Goal: Information Seeking & Learning: Learn about a topic

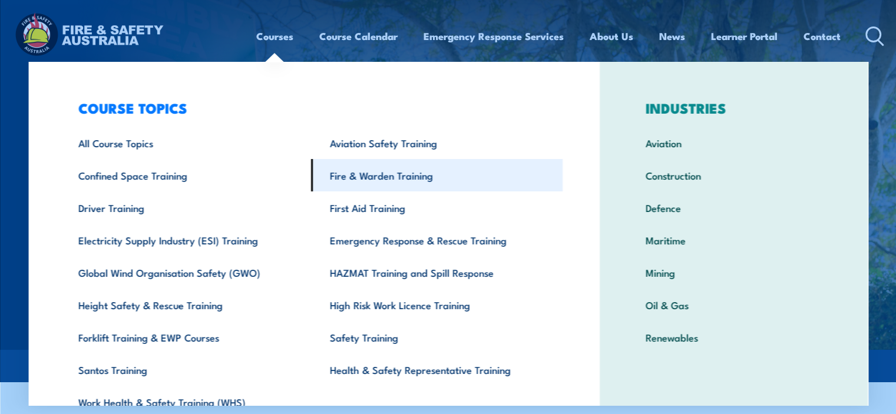
click at [386, 181] on link "Fire & Warden Training" at bounding box center [437, 175] width 252 height 32
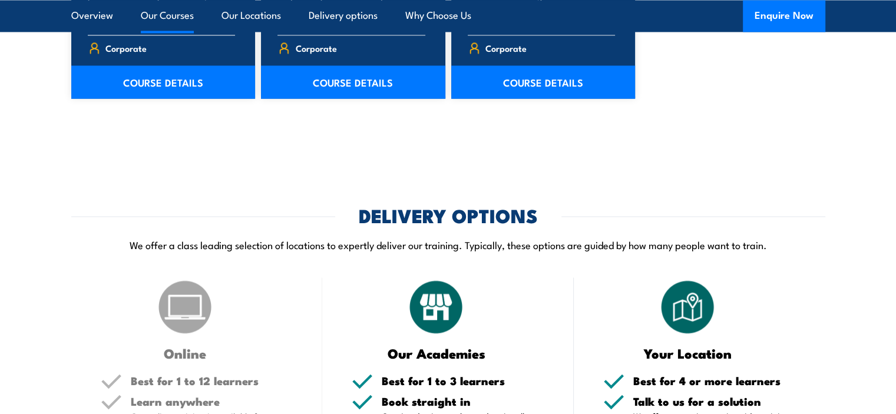
scroll to position [1885, 0]
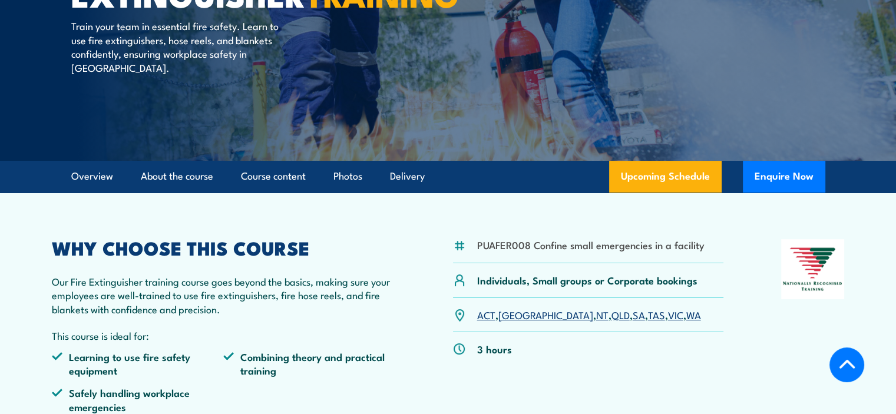
scroll to position [295, 0]
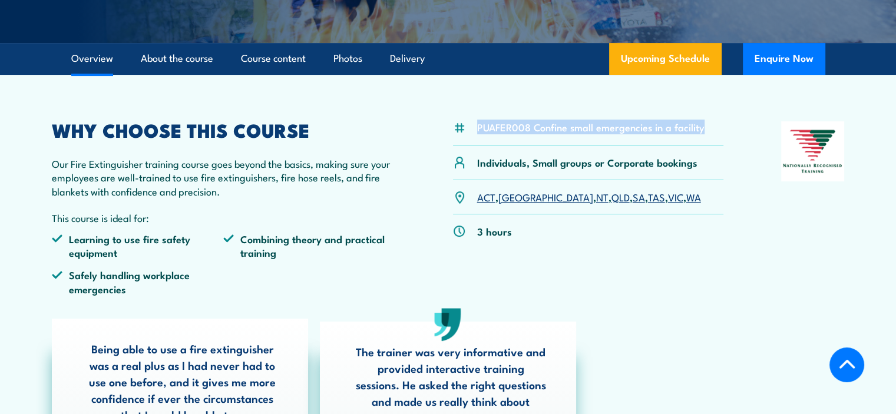
drag, startPoint x: 478, startPoint y: 127, endPoint x: 740, endPoint y: 127, distance: 261.5
click at [740, 127] on div "PUAFER008 Confine small emergencies in a facility Individuals, Small groups or …" at bounding box center [448, 212] width 793 height 183
copy li "PUAFER008 Confine small emergencies in a facility"
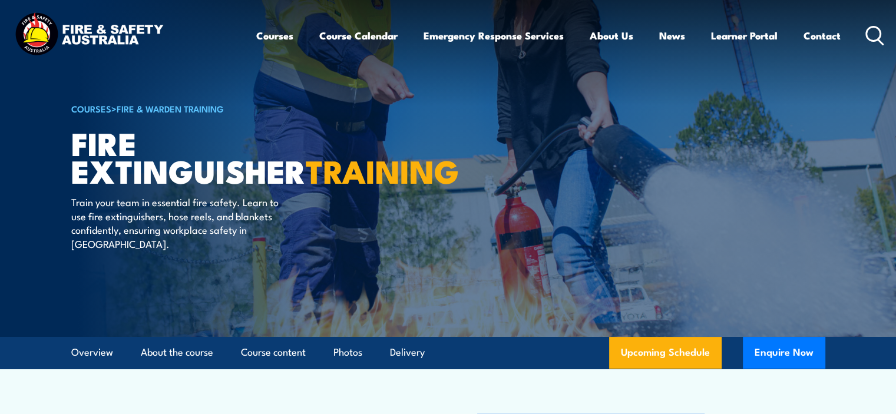
scroll to position [0, 0]
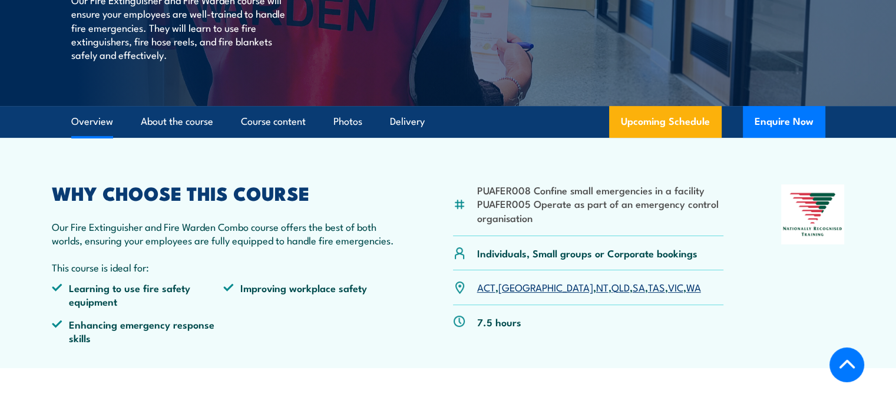
scroll to position [236, 0]
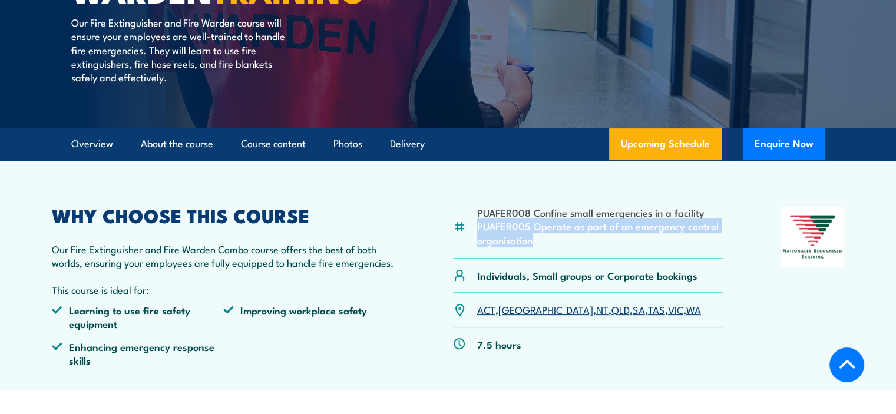
drag, startPoint x: 478, startPoint y: 226, endPoint x: 563, endPoint y: 246, distance: 86.6
click at [563, 246] on li "PUAFER005 Operate as part of an emergency control organisation" at bounding box center [600, 233] width 247 height 28
copy li "PUAFER005 Operate as part of an emergency control organisation"
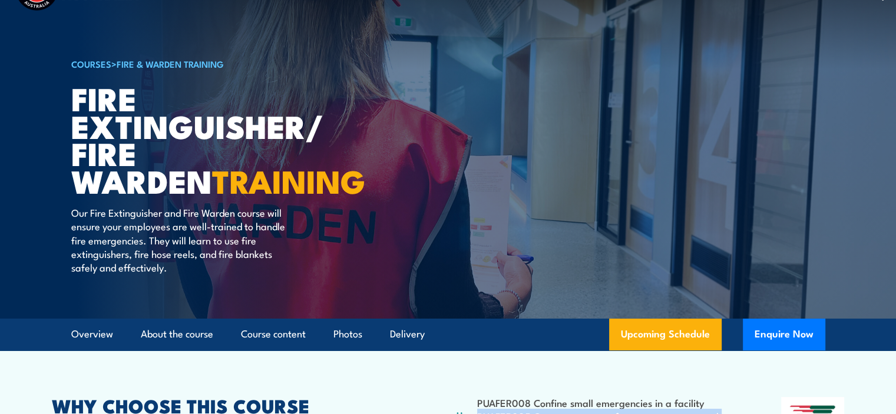
scroll to position [0, 0]
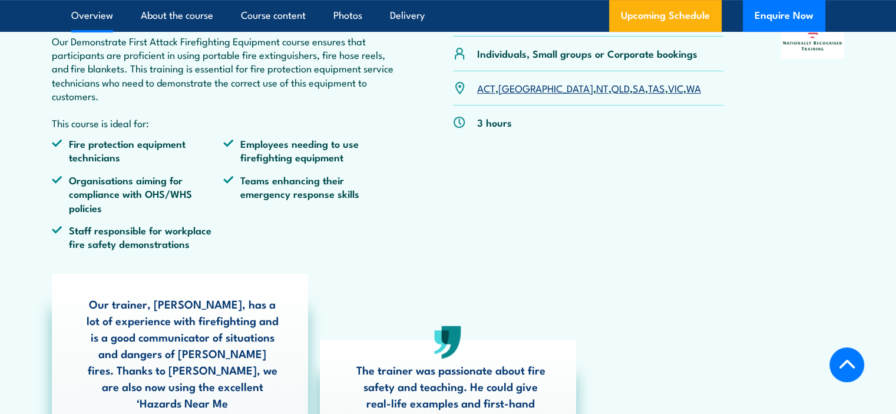
scroll to position [353, 0]
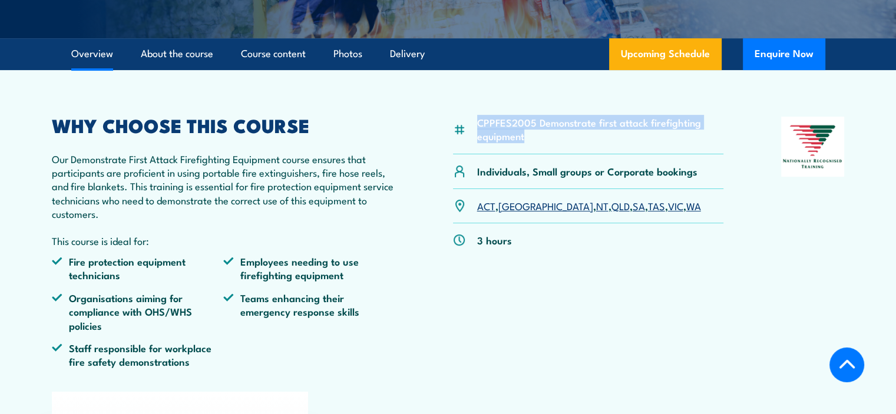
drag, startPoint x: 477, startPoint y: 150, endPoint x: 567, endPoint y: 173, distance: 92.3
click at [567, 155] on div "CPPFES2005 Demonstrate first attack firefighting equipment" at bounding box center [588, 136] width 271 height 38
copy li "CPPFES2005 Demonstrate first attack firefighting equipment"
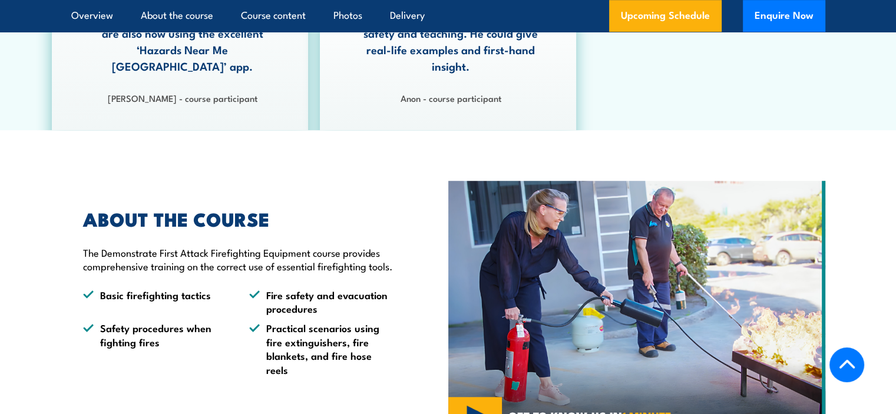
scroll to position [884, 0]
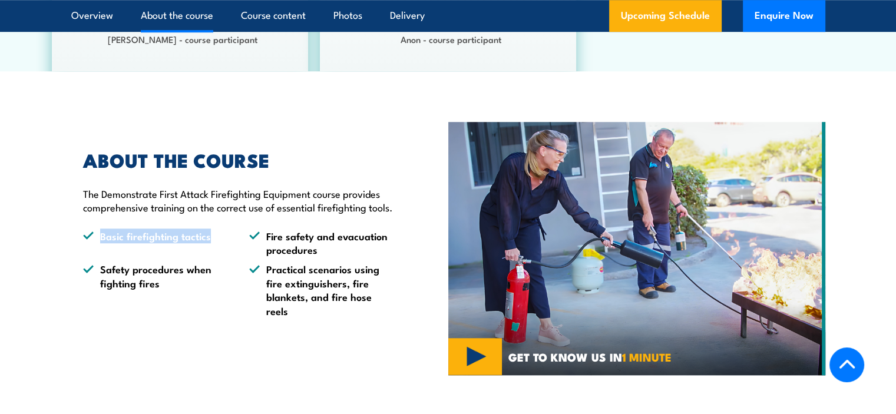
drag, startPoint x: 101, startPoint y: 243, endPoint x: 211, endPoint y: 249, distance: 110.9
click at [211, 249] on li "Basic firefighting tactics" at bounding box center [155, 243] width 145 height 28
copy li "Basic firefighting tactics"
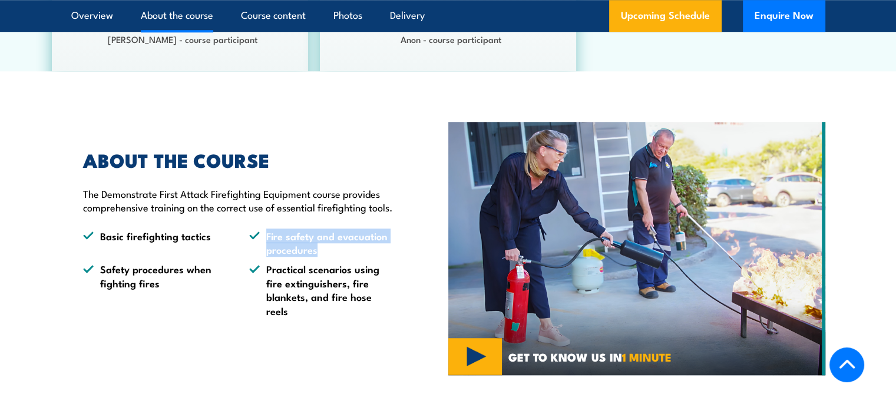
drag, startPoint x: 266, startPoint y: 243, endPoint x: 320, endPoint y: 256, distance: 55.9
click at [320, 256] on li "Fire safety and evacuation procedures" at bounding box center [321, 243] width 145 height 28
copy li "Fire safety and evacuation procedures"
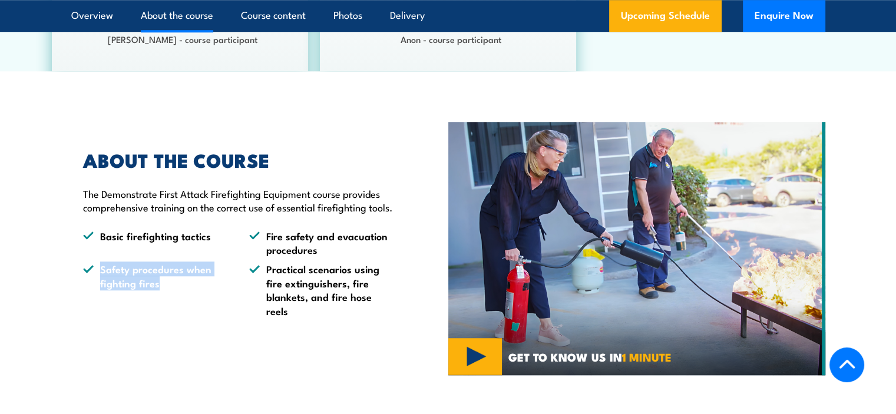
drag, startPoint x: 100, startPoint y: 277, endPoint x: 163, endPoint y: 293, distance: 65.0
click at [163, 293] on li "Safety procedures when fighting fires" at bounding box center [155, 289] width 145 height 55
copy li "Safety procedures when fighting fires"
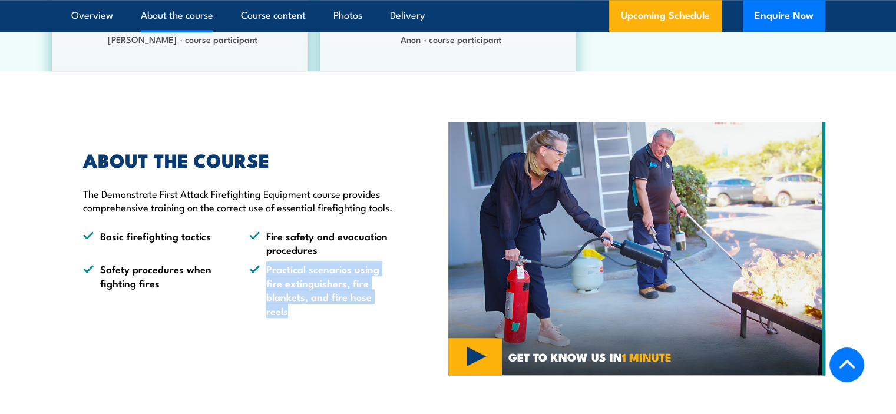
drag, startPoint x: 269, startPoint y: 277, endPoint x: 401, endPoint y: 308, distance: 135.4
click at [401, 308] on div "ABOUT THE COURSE The Demonstrate First Attack Firefighting Equipment course pro…" at bounding box center [259, 248] width 377 height 253
copy li "Practical scenarios using fire extinguishers, fire blankets, and fire hose reels"
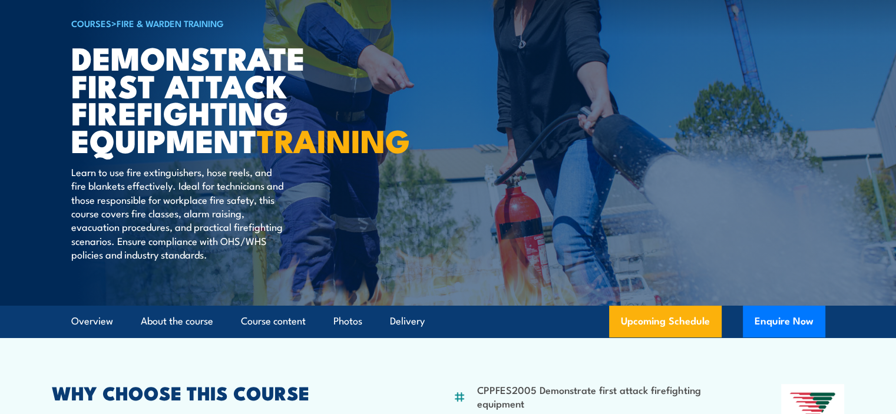
scroll to position [59, 0]
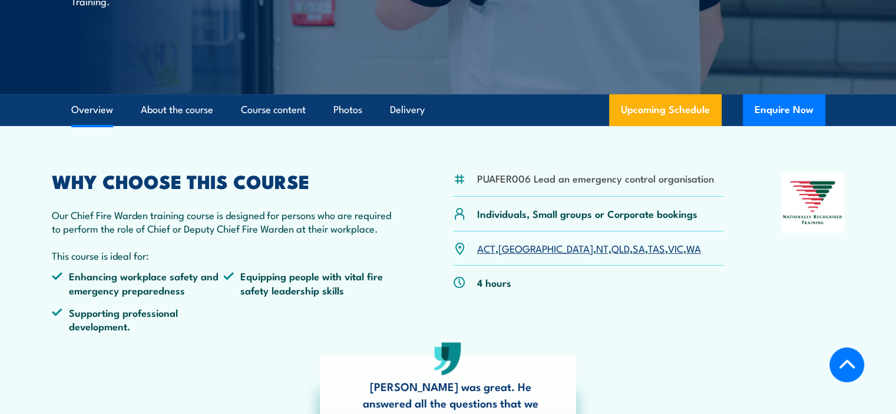
scroll to position [295, 0]
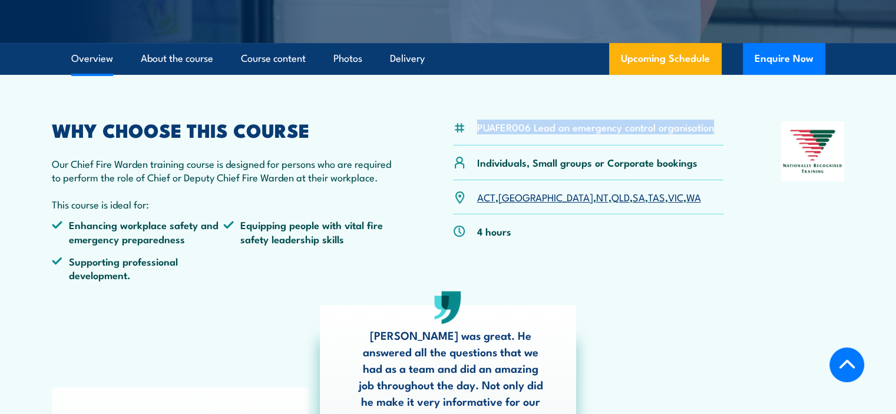
drag, startPoint x: 483, startPoint y: 125, endPoint x: 724, endPoint y: 122, distance: 241.5
click at [724, 122] on div "PUAFER006 Lead an emergency control organisation Individuals, Small groups or C…" at bounding box center [448, 206] width 793 height 170
copy li "PUAFER006 Lead an emergency control organisation"
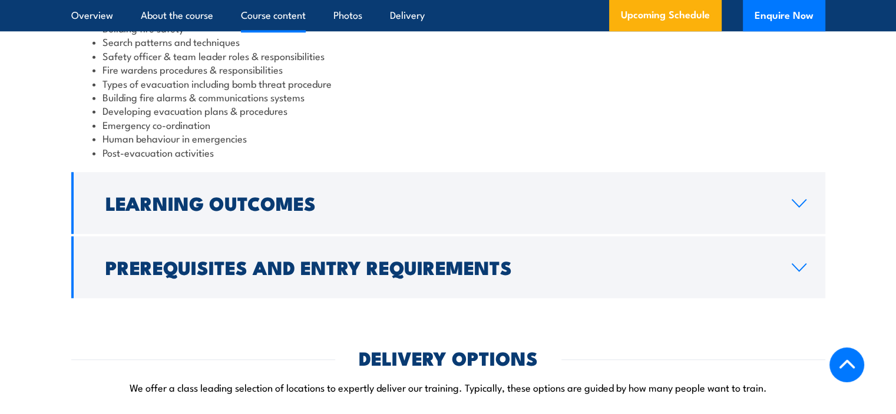
scroll to position [1296, 0]
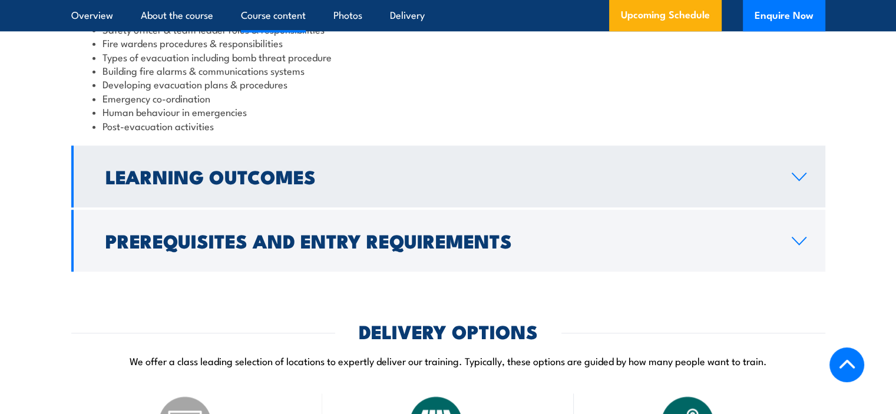
click at [215, 184] on h2 "Learning Outcomes" at bounding box center [438, 176] width 667 height 16
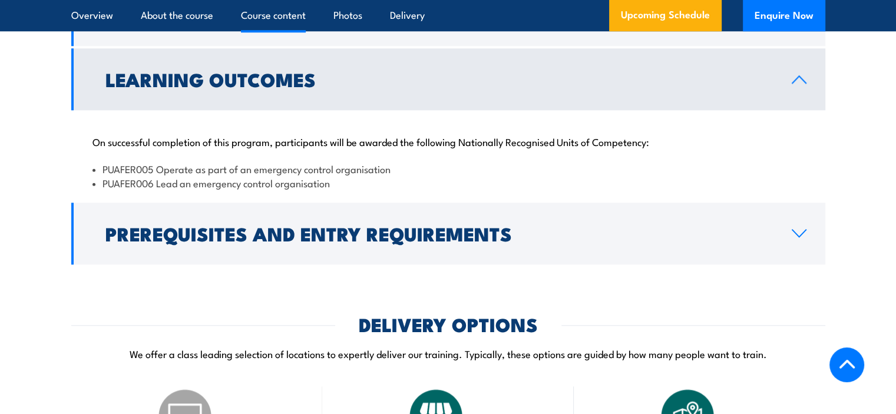
scroll to position [1155, 0]
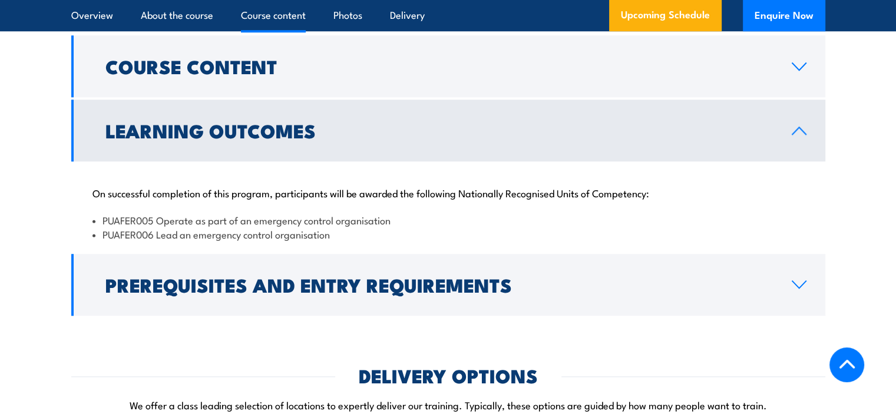
click at [196, 138] on h2 "Learning Outcomes" at bounding box center [438, 130] width 667 height 16
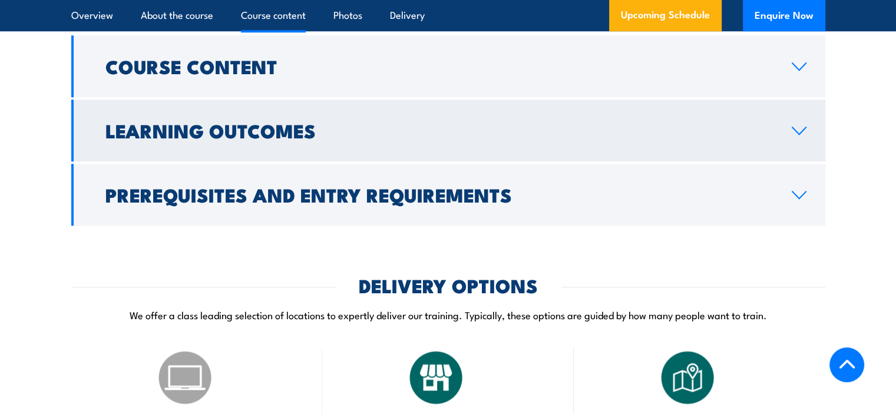
click at [196, 138] on h2 "Learning Outcomes" at bounding box center [438, 130] width 667 height 16
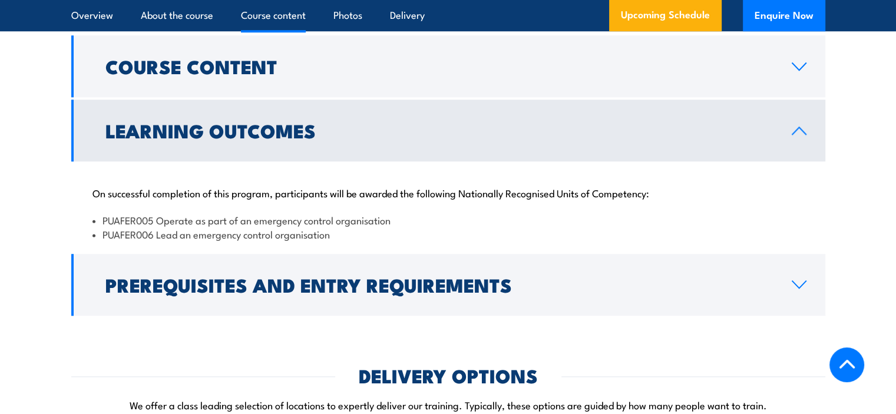
click at [196, 138] on h2 "Learning Outcomes" at bounding box center [438, 130] width 667 height 16
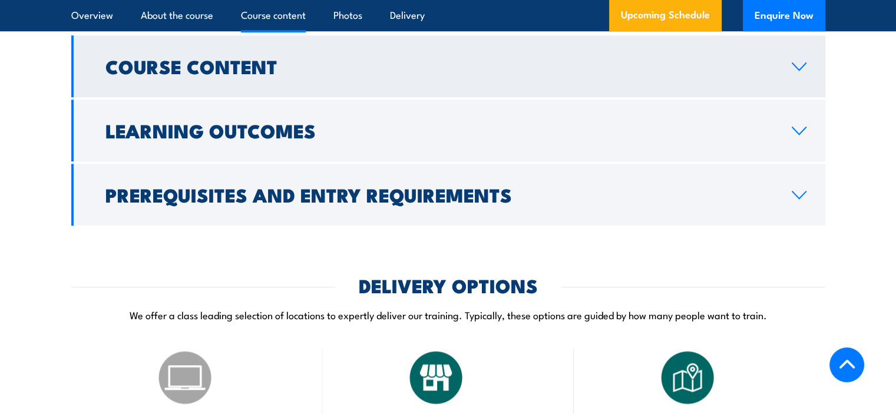
click at [191, 96] on link "Course Content" at bounding box center [448, 66] width 754 height 62
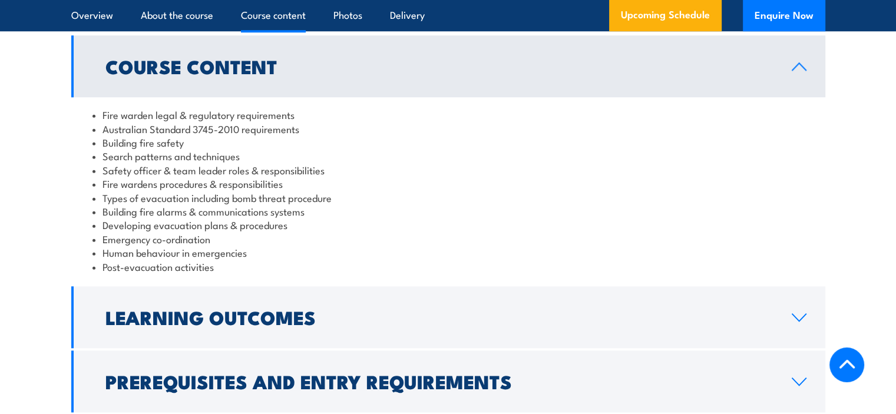
click at [191, 96] on link "Course Content" at bounding box center [448, 66] width 754 height 62
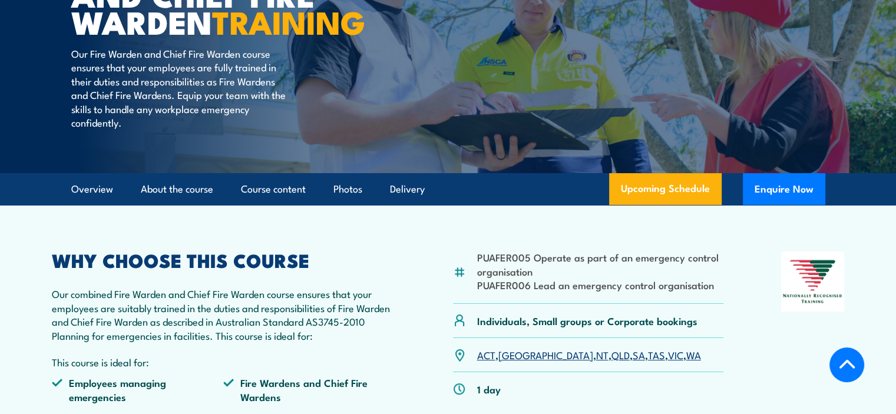
scroll to position [295, 0]
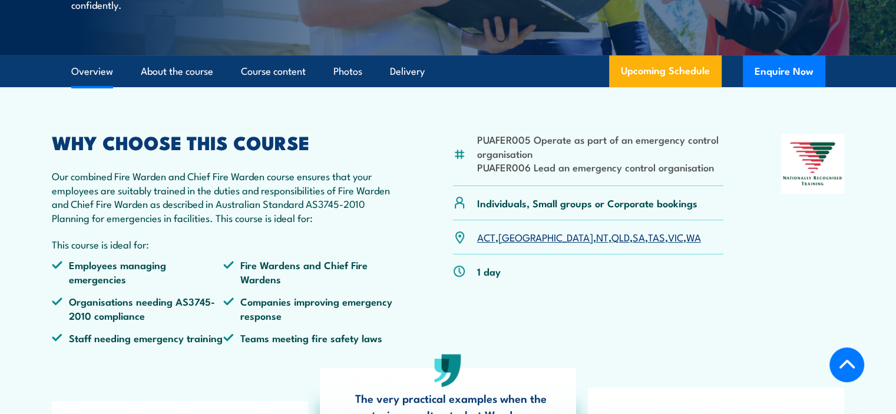
click at [495, 174] on li "PUAFER006 Lead an emergency control organisation" at bounding box center [600, 167] width 247 height 14
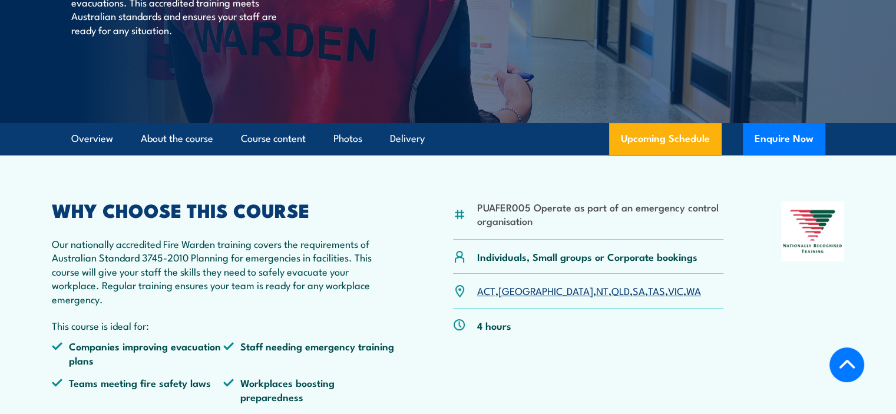
scroll to position [295, 0]
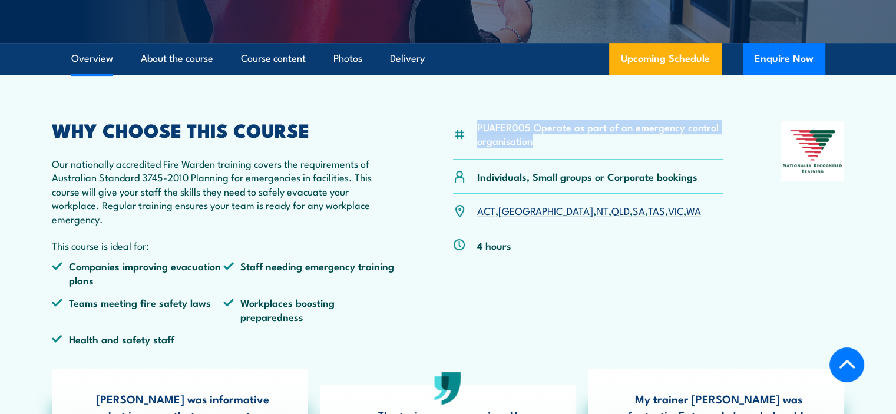
drag, startPoint x: 478, startPoint y: 124, endPoint x: 539, endPoint y: 146, distance: 65.0
click at [539, 146] on li "PUAFER005 Operate as part of an emergency control organisation" at bounding box center [600, 134] width 247 height 28
copy li "PUAFER005 Operate as part of an emergency control organisation"
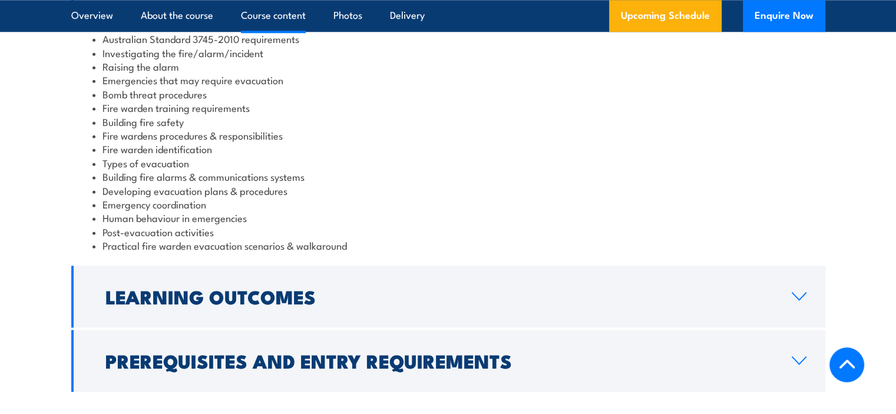
scroll to position [1296, 0]
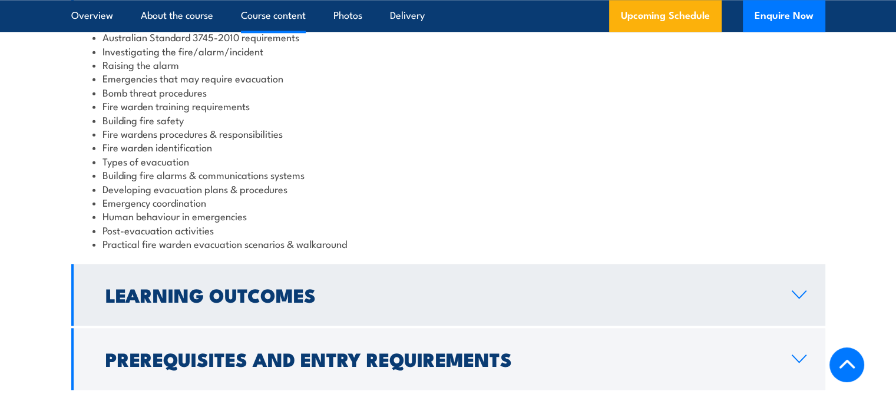
click at [196, 286] on h2 "Learning Outcomes" at bounding box center [438, 294] width 667 height 16
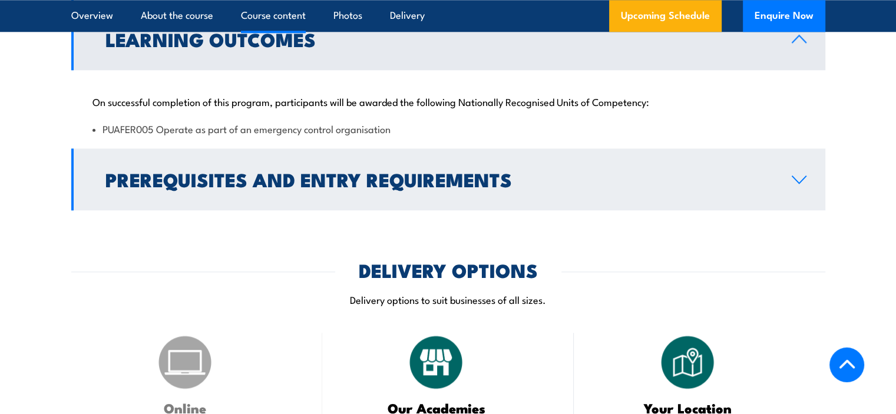
click at [203, 174] on h2 "Prerequisites and Entry Requirements" at bounding box center [438, 179] width 667 height 16
